Goal: Task Accomplishment & Management: Manage account settings

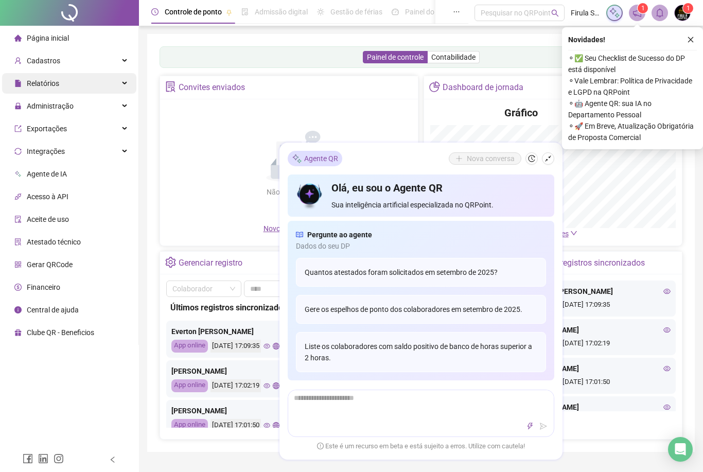
click at [75, 85] on div "Relatórios" at bounding box center [69, 83] width 134 height 21
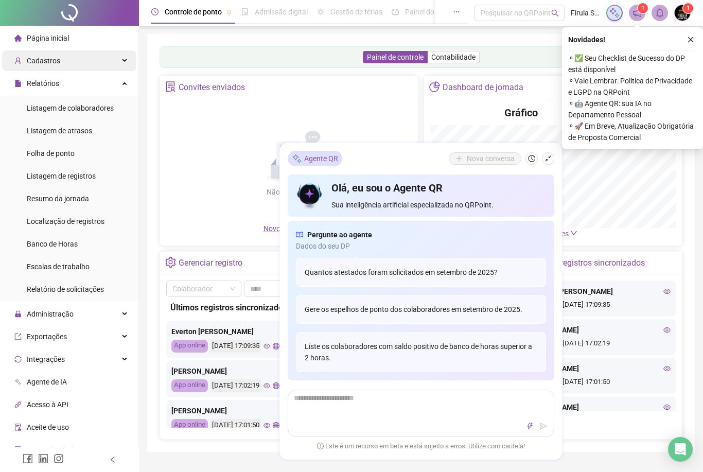
click at [112, 64] on div "Cadastros" at bounding box center [69, 60] width 134 height 21
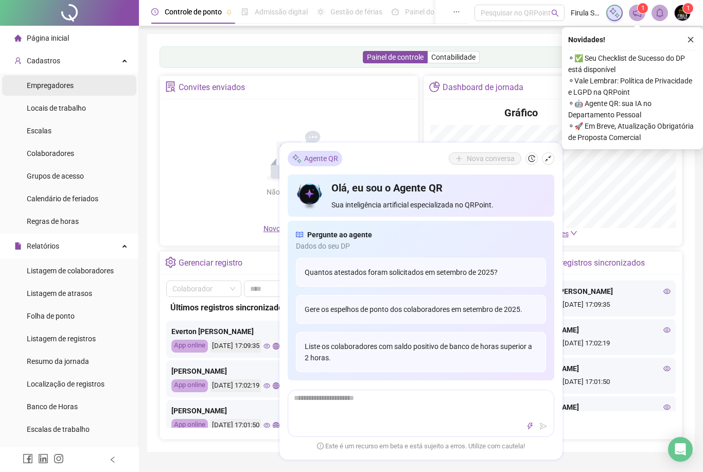
click at [77, 88] on li "Empregadores" at bounding box center [69, 85] width 134 height 21
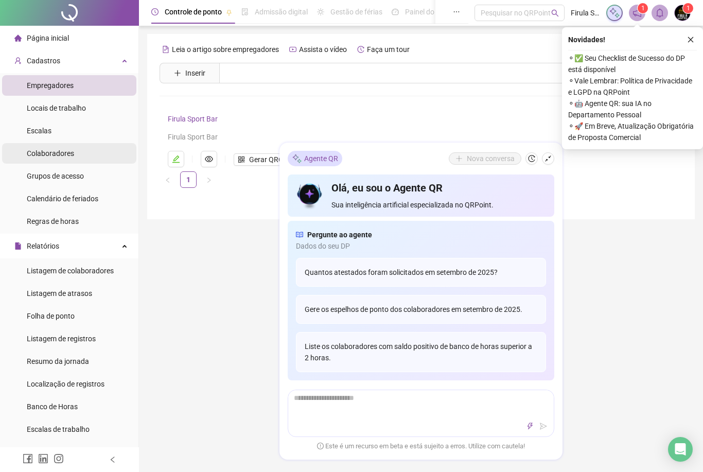
click at [69, 151] on span "Colaboradores" at bounding box center [50, 153] width 47 height 8
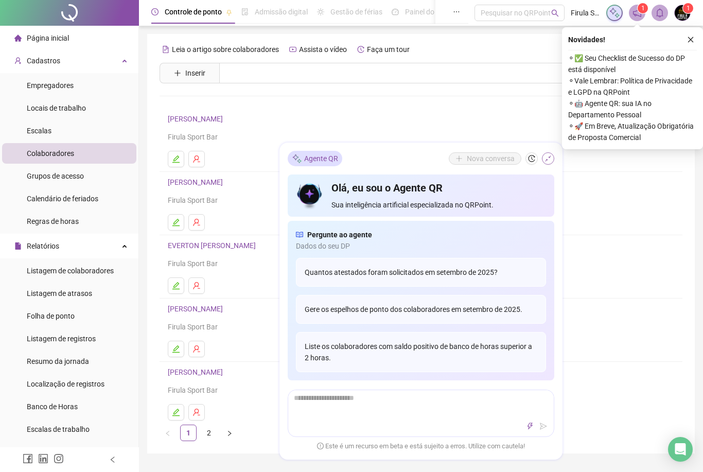
click at [551, 161] on icon "shrink" at bounding box center [547, 158] width 7 height 7
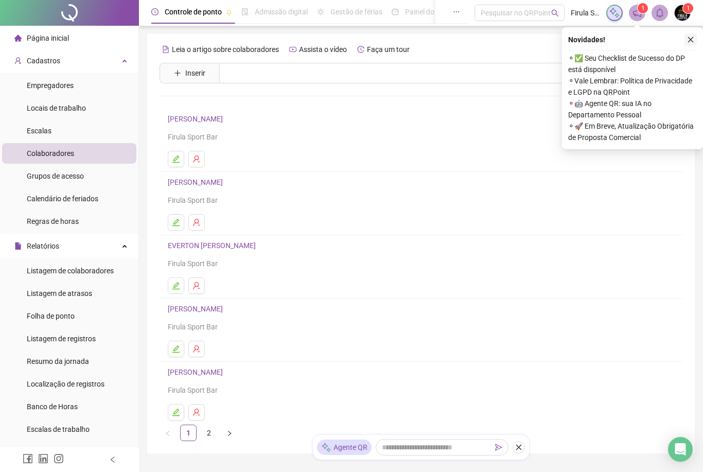
click at [686, 35] on button "button" at bounding box center [690, 39] width 12 height 12
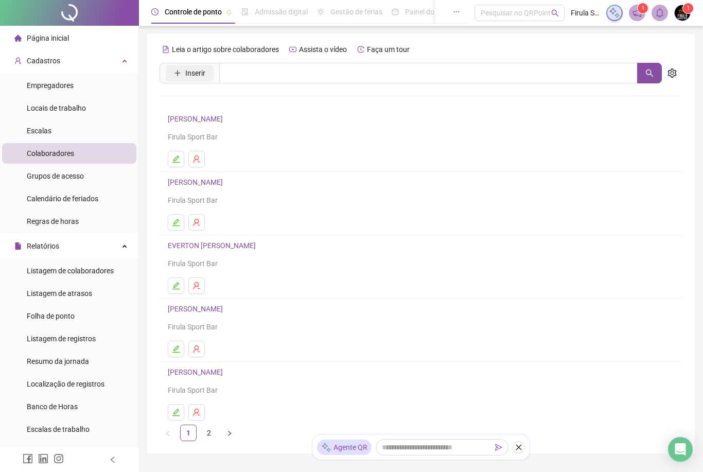
click at [200, 72] on span "Inserir" at bounding box center [195, 72] width 20 height 11
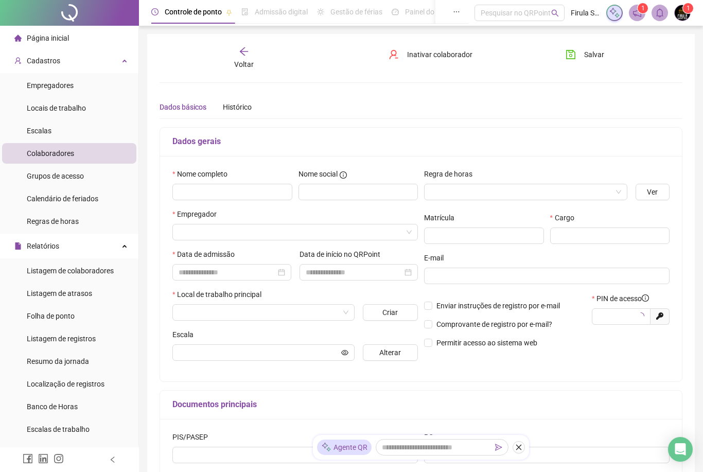
type input "*****"
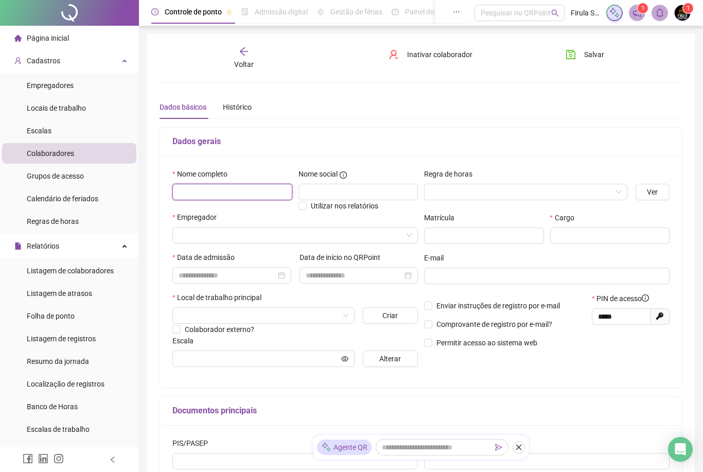
click at [260, 195] on input "text" at bounding box center [232, 192] width 120 height 16
type input "**********"
click at [344, 239] on input "search" at bounding box center [290, 234] width 224 height 15
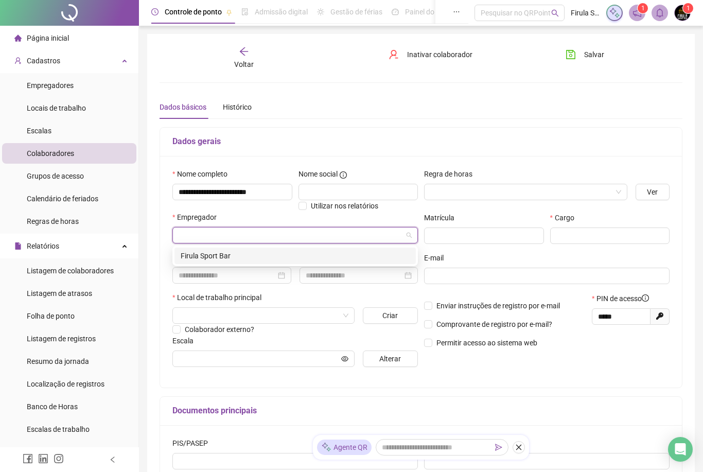
click at [317, 260] on div "Firula Sport Bar" at bounding box center [295, 255] width 229 height 11
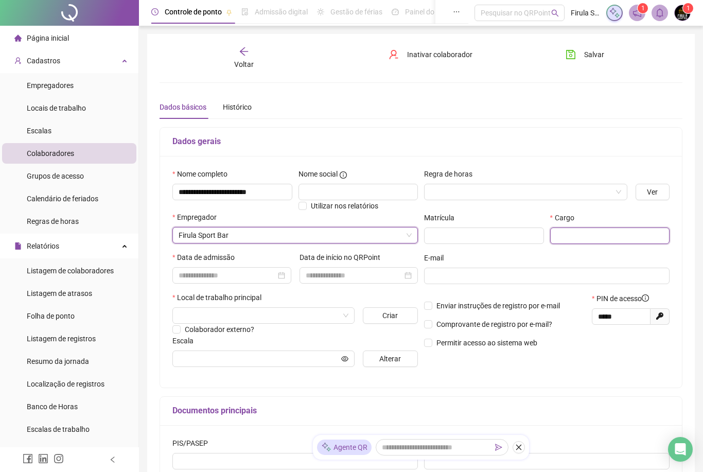
click at [594, 236] on input "text" at bounding box center [610, 235] width 120 height 16
click at [281, 281] on div at bounding box center [231, 275] width 119 height 16
type input "**********"
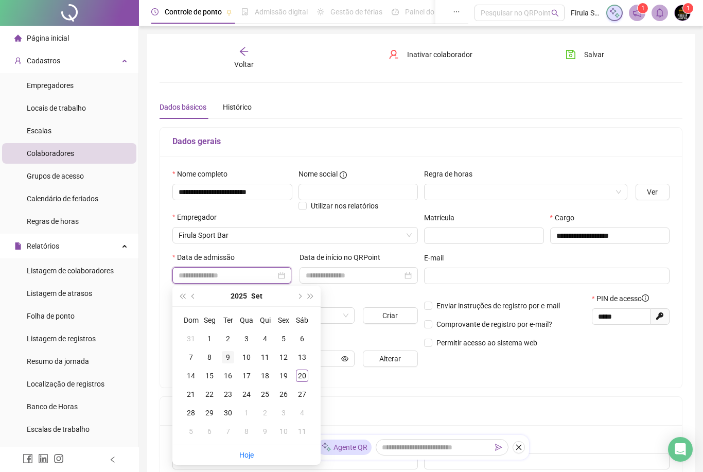
type input "**********"
click at [235, 361] on td "9" at bounding box center [228, 357] width 19 height 19
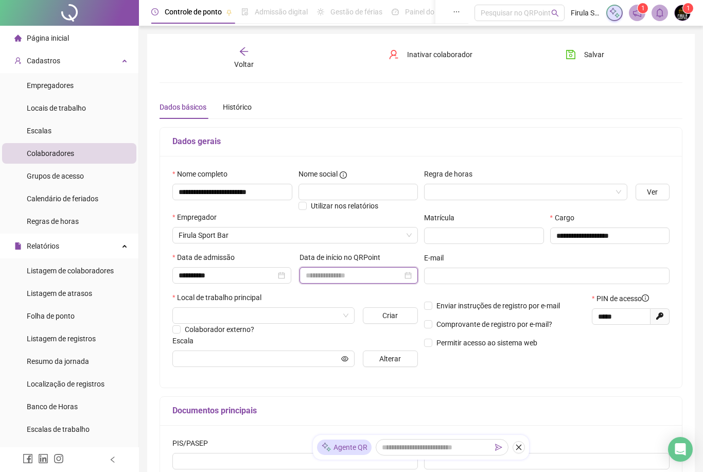
click at [400, 280] on input at bounding box center [354, 274] width 97 height 11
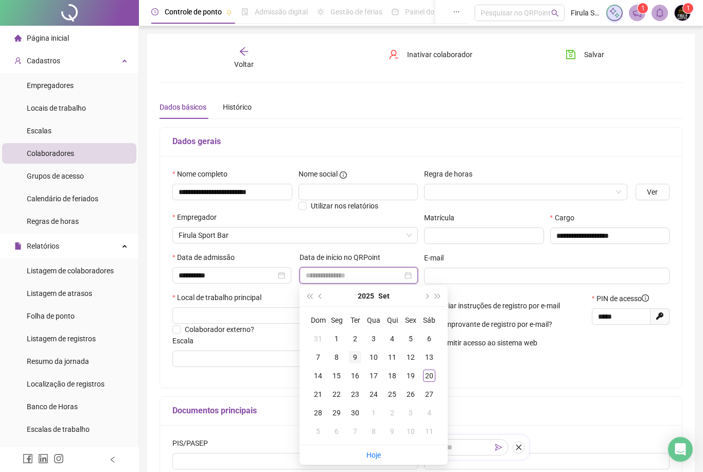
type input "**********"
click at [357, 359] on div "9" at bounding box center [355, 357] width 12 height 12
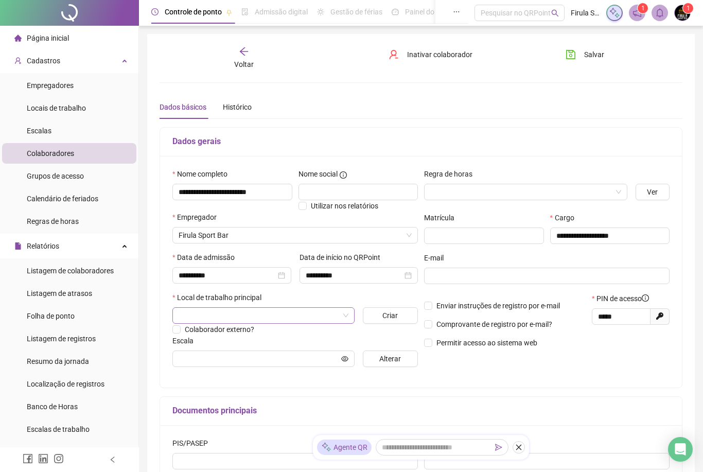
click at [295, 317] on input "search" at bounding box center [258, 315] width 160 height 15
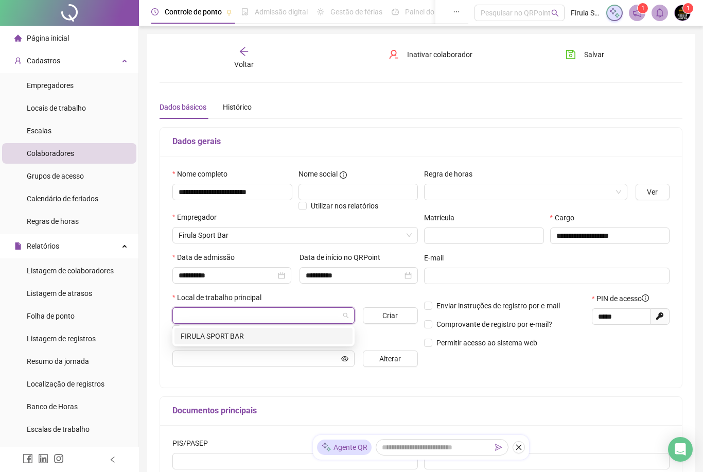
click at [293, 332] on div "FIRULA SPORT BAR" at bounding box center [264, 335] width 166 height 11
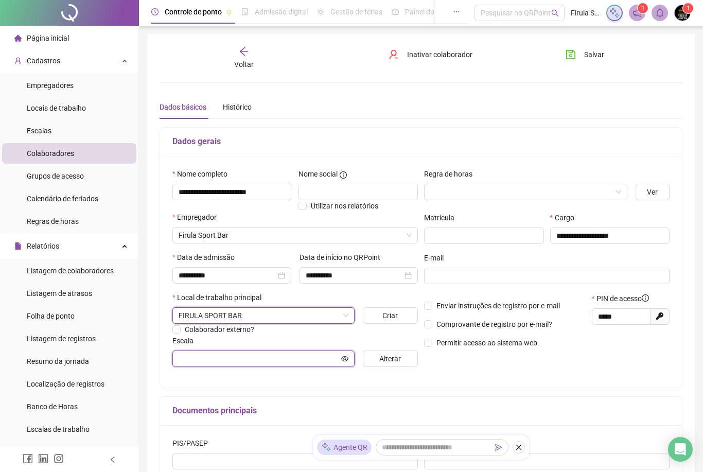
click at [297, 353] on input "text" at bounding box center [258, 358] width 160 height 11
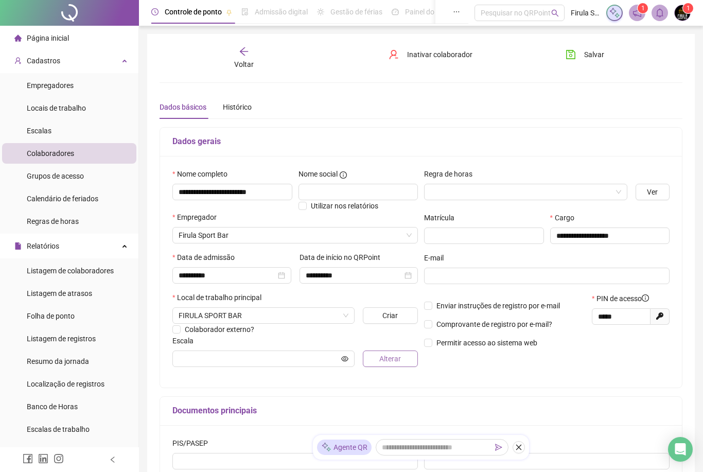
click at [392, 358] on span "Alterar" at bounding box center [390, 358] width 22 height 11
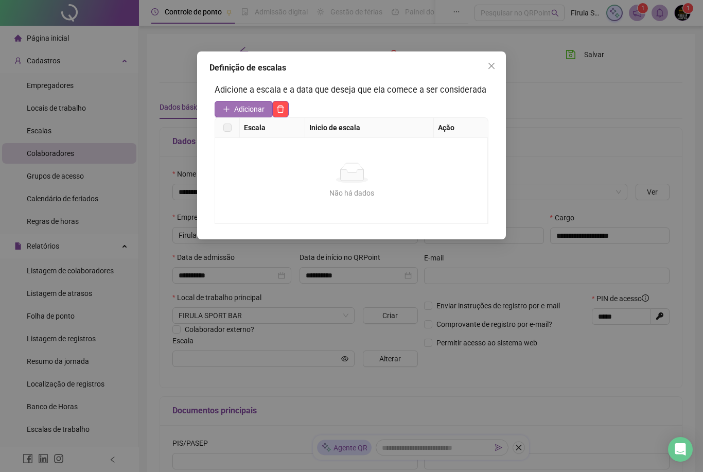
click at [264, 114] on button "Adicionar" at bounding box center [243, 109] width 58 height 16
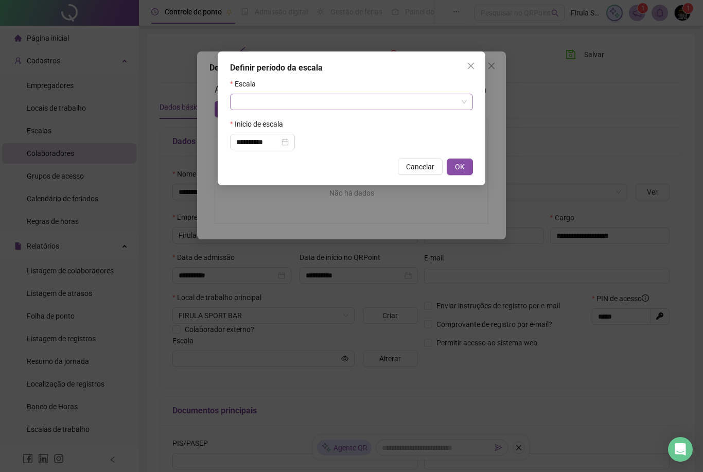
click at [464, 109] on span at bounding box center [351, 101] width 230 height 15
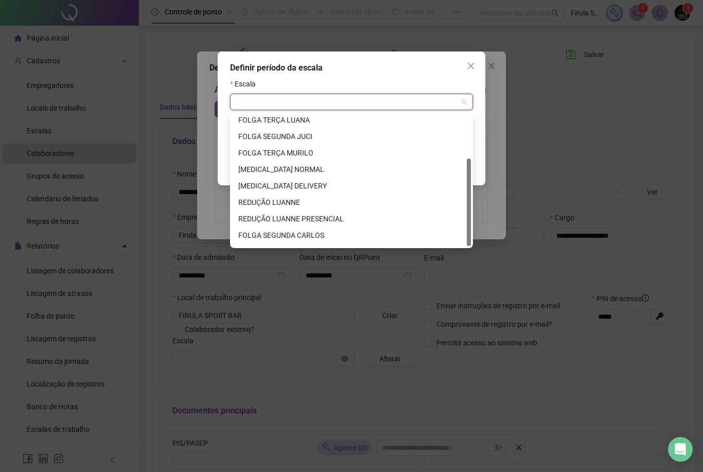
scroll to position [66, 0]
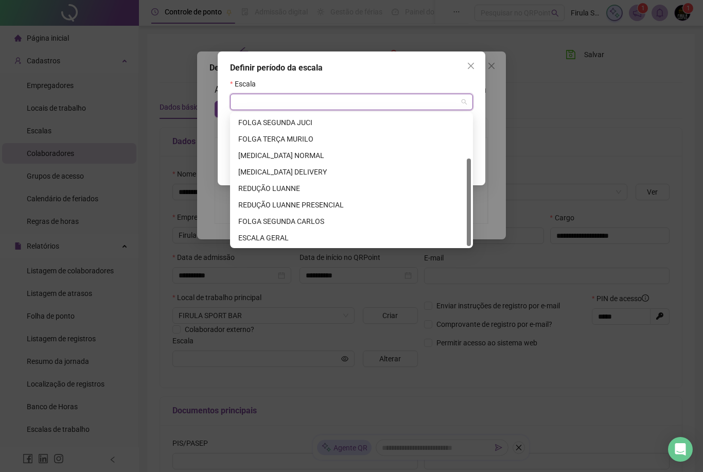
click at [293, 234] on div "ESCALA GERAL" at bounding box center [351, 237] width 226 height 11
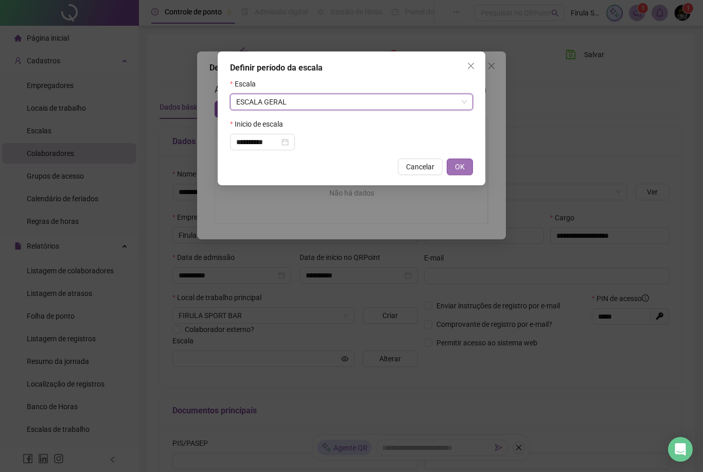
click at [462, 169] on span "OK" at bounding box center [460, 166] width 10 height 11
type input "**********"
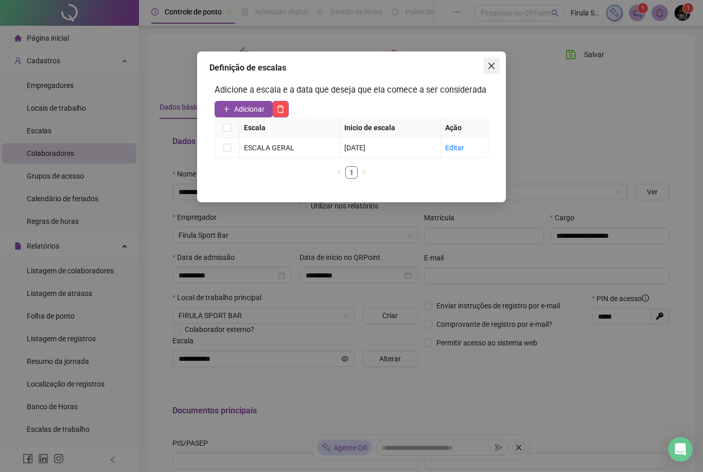
click at [493, 73] on button "Close" at bounding box center [491, 66] width 16 height 16
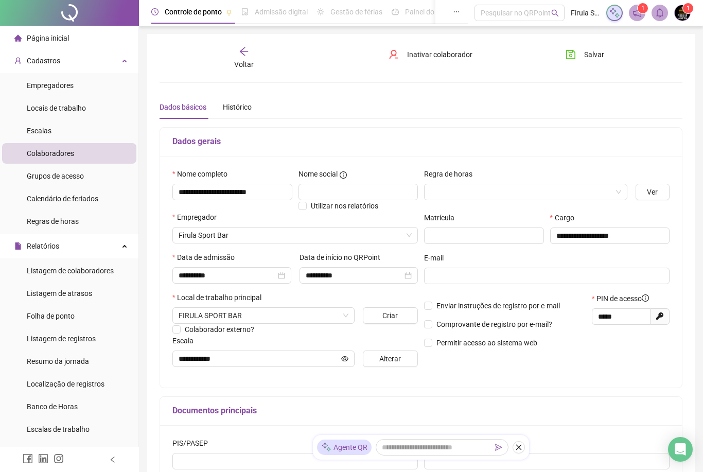
click at [603, 39] on div "**********" at bounding box center [420, 288] width 547 height 509
click at [596, 52] on span "Salvar" at bounding box center [594, 54] width 20 height 11
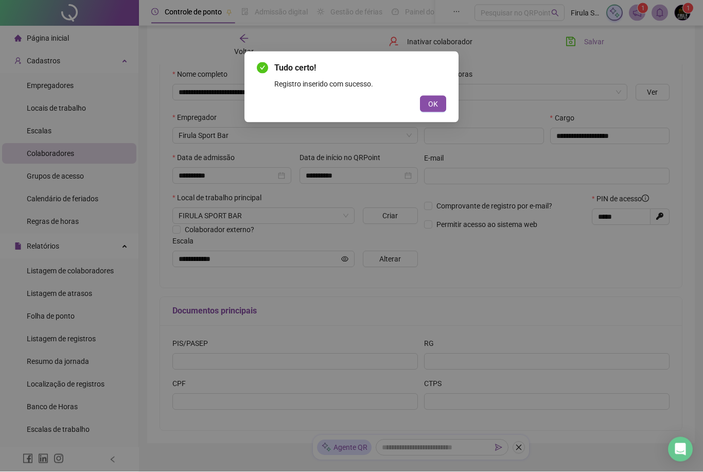
scroll to position [107, 0]
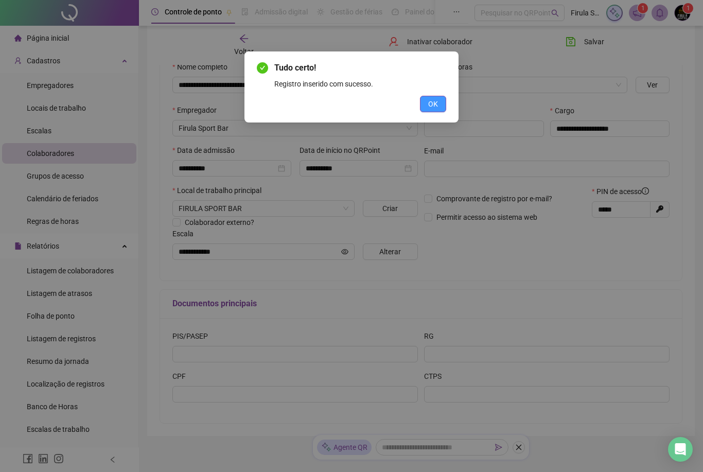
click at [430, 102] on span "OK" at bounding box center [433, 103] width 10 height 11
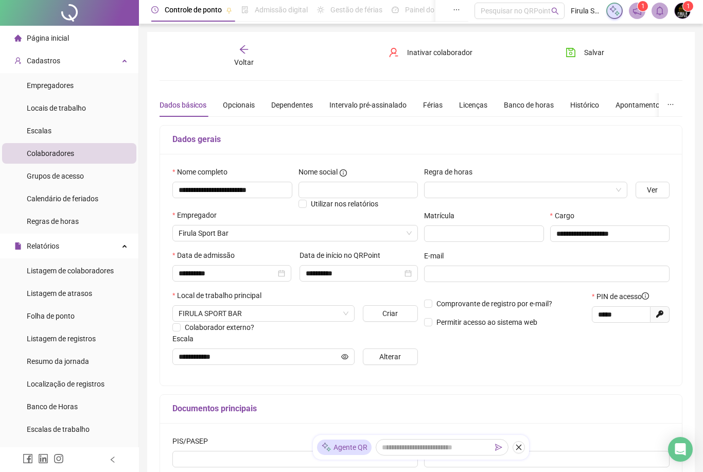
scroll to position [3, 0]
click at [249, 105] on div "Opcionais" at bounding box center [239, 104] width 32 height 11
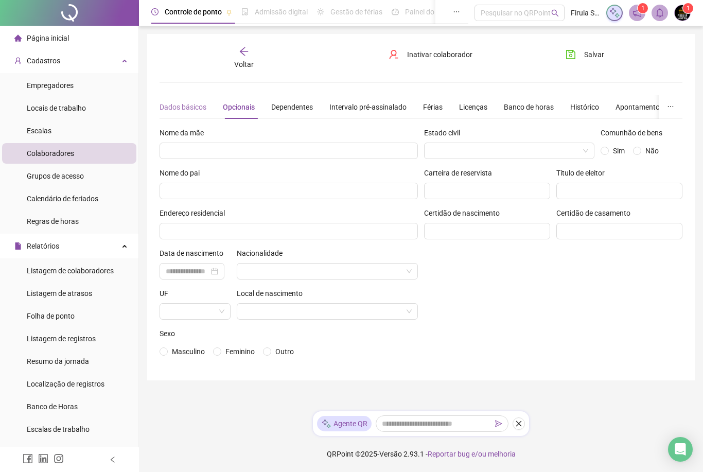
click at [194, 95] on div "Dados básicos" at bounding box center [182, 107] width 47 height 24
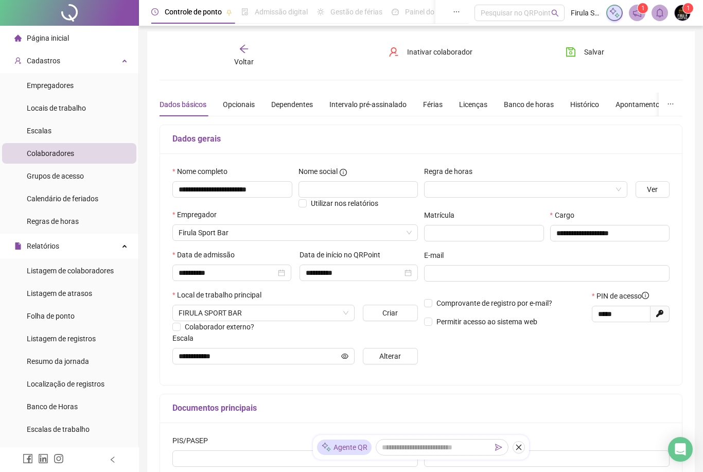
click at [194, 95] on div "Dados básicos" at bounding box center [182, 105] width 47 height 24
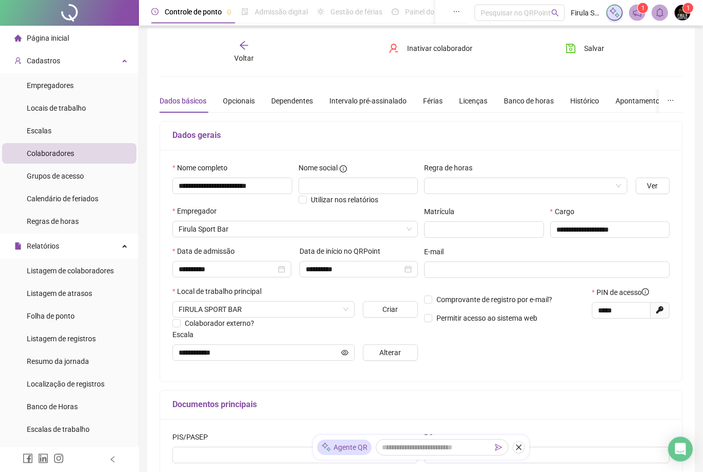
scroll to position [8, 0]
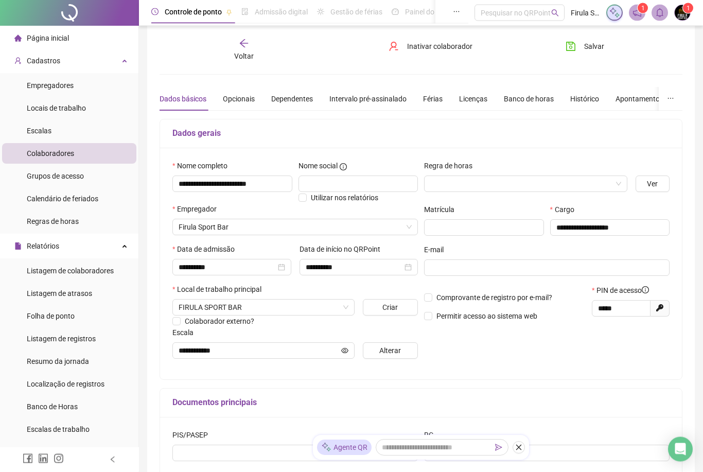
type input "**********"
click at [599, 42] on span "Salvar" at bounding box center [594, 46] width 20 height 11
click at [237, 56] on span "Voltar" at bounding box center [244, 56] width 20 height 8
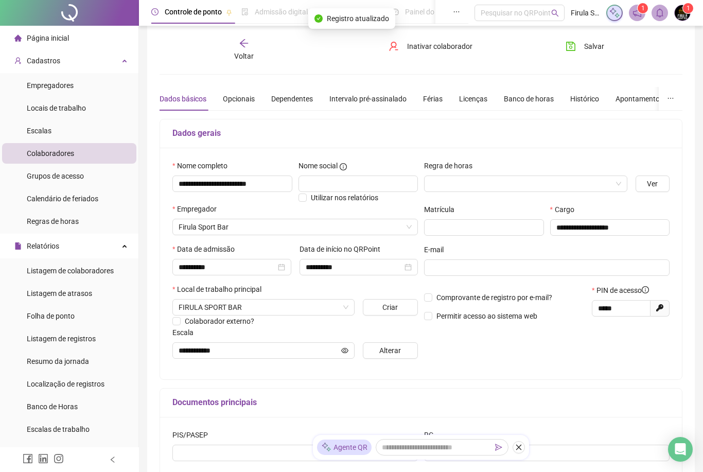
scroll to position [0, 0]
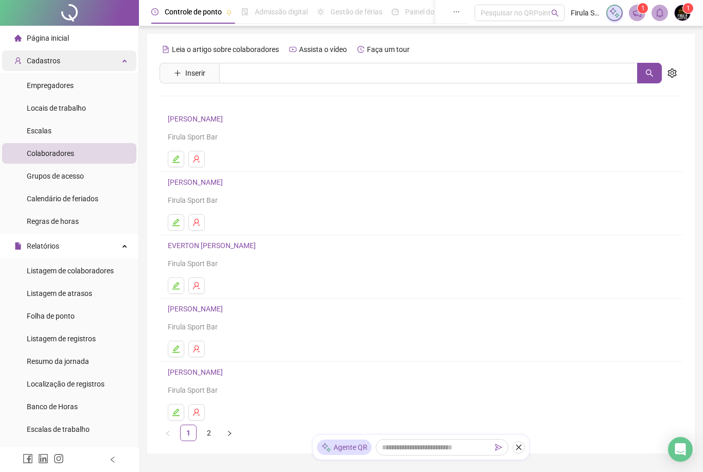
click at [19, 65] on span "Cadastros" at bounding box center [37, 61] width 46 height 8
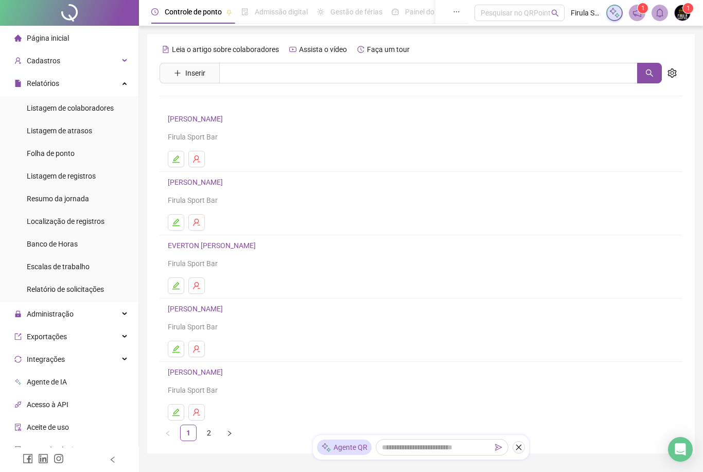
click at [37, 42] on span "Página inicial" at bounding box center [48, 38] width 42 height 8
